Goal: Use online tool/utility: Utilize a website feature to perform a specific function

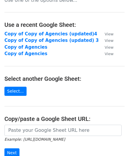
scroll to position [30, 0]
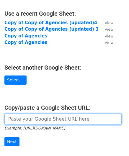
click at [35, 121] on input "url" at bounding box center [62, 119] width 117 height 11
paste input "https://docs.google.com/spreadsheets/d/12gEJ-1Ai-29sXTjZNWGUax37DVI2I2Xhfa4zMIY…"
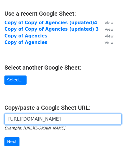
scroll to position [0, 125]
type input "https://docs.google.com/spreadsheets/d/12gEJ-1Ai-29sXTjZNWGUax37DVI2I2Xhfa4zMIY…"
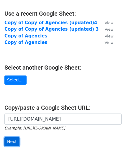
scroll to position [0, 0]
click at [17, 137] on input "Next" at bounding box center [11, 141] width 15 height 9
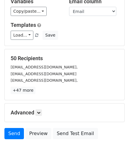
scroll to position [59, 0]
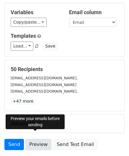
click at [40, 139] on link "Preview" at bounding box center [38, 144] width 26 height 11
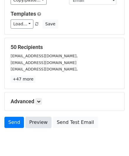
scroll to position [89, 0]
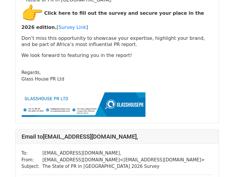
scroll to position [15750, 0]
